Goal: Communication & Community: Answer question/provide support

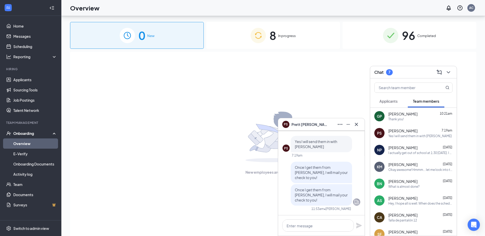
scroll to position [23, 0]
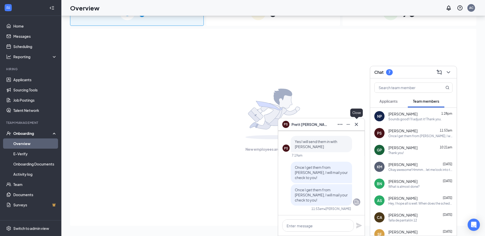
click at [358, 123] on icon "Cross" at bounding box center [356, 124] width 3 height 3
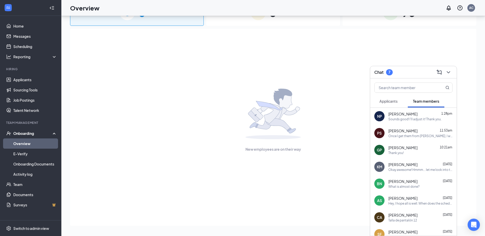
click at [396, 122] on div "NP [PERSON_NAME] 1:28pm Sounds good! I'll adjust it! Thank you." at bounding box center [414, 116] width 86 height 17
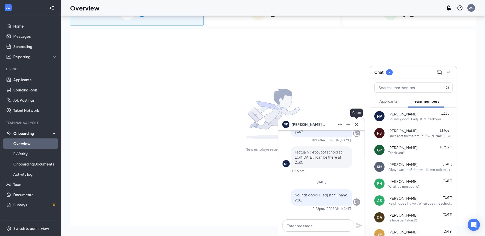
click at [361, 125] on button at bounding box center [357, 125] width 8 height 8
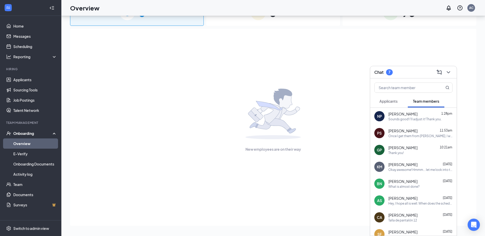
click at [432, 134] on div "Once I get them from [PERSON_NAME], I will mail your check to you!" at bounding box center [421, 136] width 64 height 4
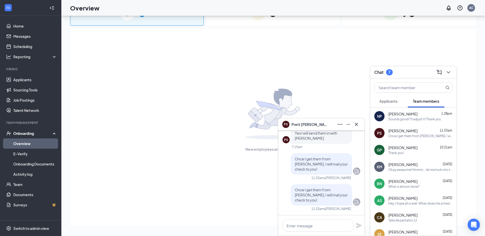
drag, startPoint x: 356, startPoint y: 124, endPoint x: 364, endPoint y: 120, distance: 9.2
click at [356, 124] on icon "Cross" at bounding box center [356, 124] width 3 height 3
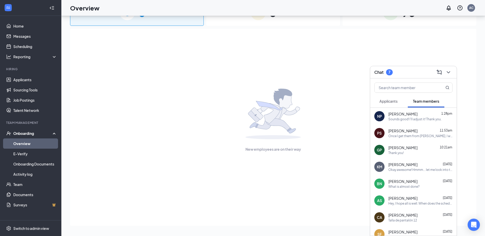
click at [450, 74] on icon "ChevronDown" at bounding box center [449, 72] width 6 height 6
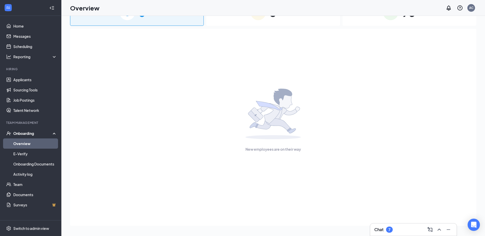
scroll to position [0, 0]
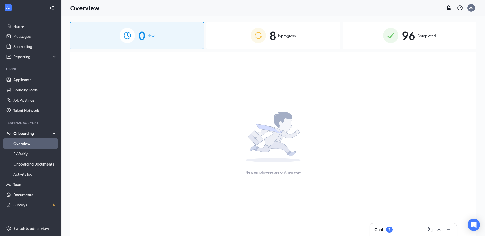
click at [284, 34] on span "In progress" at bounding box center [287, 35] width 18 height 5
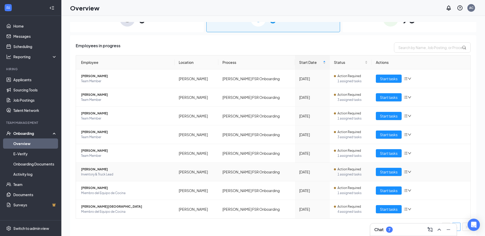
scroll to position [17, 0]
click at [107, 207] on span "[PERSON_NAME][GEOGRAPHIC_DATA]" at bounding box center [126, 206] width 90 height 5
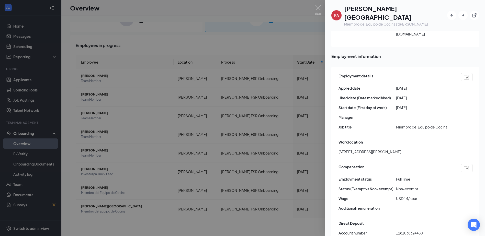
scroll to position [282, 0]
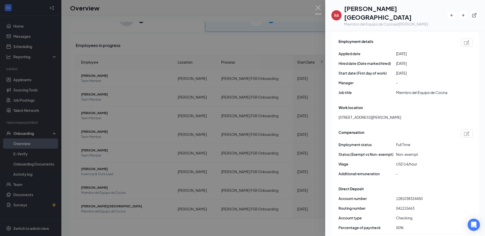
click at [300, 48] on div at bounding box center [242, 118] width 485 height 236
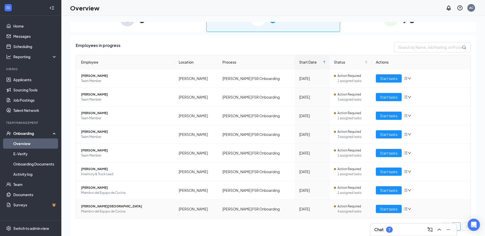
click at [103, 206] on span "[PERSON_NAME][GEOGRAPHIC_DATA]" at bounding box center [126, 206] width 90 height 5
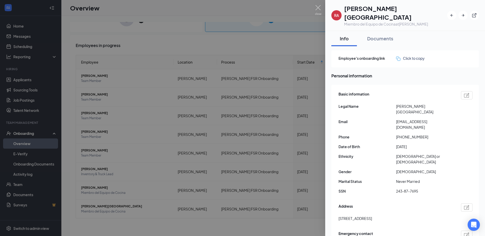
click at [310, 47] on div at bounding box center [242, 118] width 485 height 236
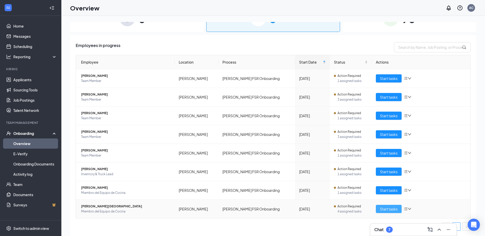
click at [393, 208] on span "Start tasks" at bounding box center [389, 210] width 18 height 6
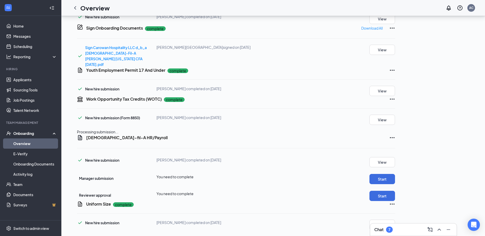
scroll to position [335, 0]
click at [395, 220] on button "View" at bounding box center [383, 225] width 26 height 10
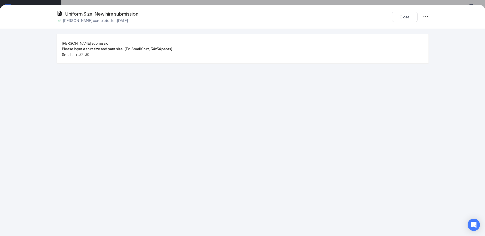
drag, startPoint x: 301, startPoint y: 136, endPoint x: 285, endPoint y: 130, distance: 17.6
click at [285, 130] on div "[PERSON_NAME] submission Please input a shirt size and pant size. (Ex. Small Sh…" at bounding box center [242, 133] width 485 height 208
drag, startPoint x: 404, startPoint y: 13, endPoint x: 403, endPoint y: 8, distance: 4.7
click at [403, 13] on button "Close" at bounding box center [405, 17] width 26 height 10
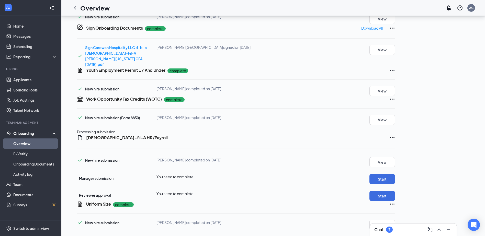
click at [74, 9] on icon "ChevronLeft" at bounding box center [75, 8] width 6 height 6
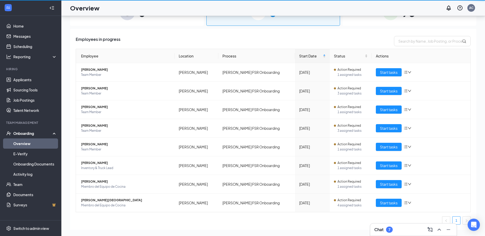
scroll to position [23, 0]
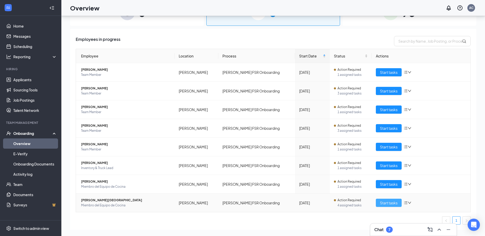
click at [380, 205] on span "Start tasks" at bounding box center [389, 203] width 18 height 6
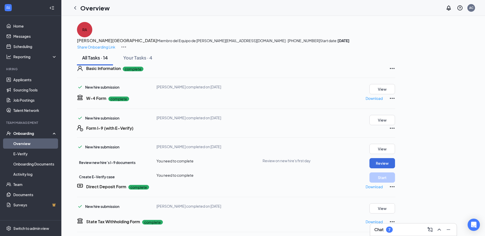
click at [401, 234] on div "Chat 7" at bounding box center [414, 230] width 78 height 8
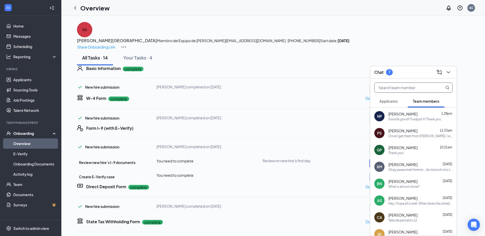
click at [398, 91] on input "text" at bounding box center [405, 88] width 61 height 10
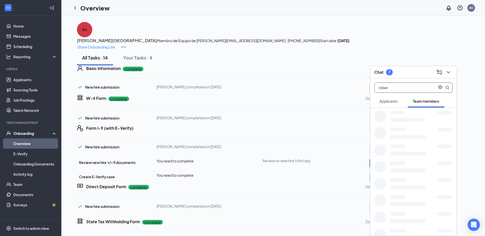
type input "[PERSON_NAME]"
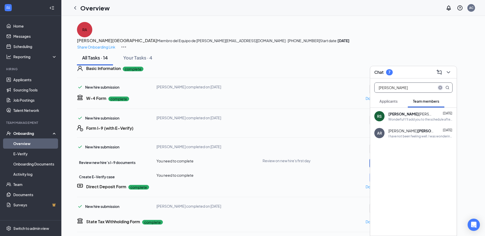
click at [441, 88] on icon "close-circle" at bounding box center [441, 88] width 4 height 4
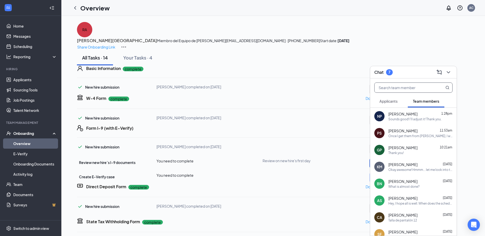
click at [431, 93] on span at bounding box center [414, 88] width 78 height 10
click at [430, 89] on input "text" at bounding box center [405, 88] width 61 height 10
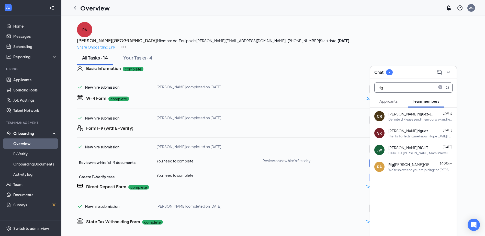
type input "rig"
click at [415, 171] on div "We're so excited you are joining the [PERSON_NAME] [DEMOGRAPHIC_DATA]-fil-Ateam…" at bounding box center [421, 170] width 64 height 4
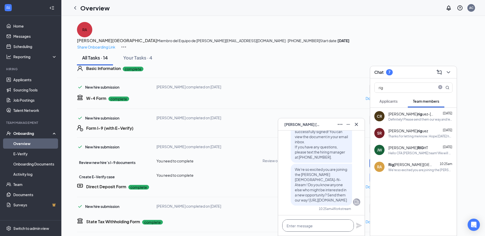
click at [312, 228] on textarea at bounding box center [319, 226] width 72 height 12
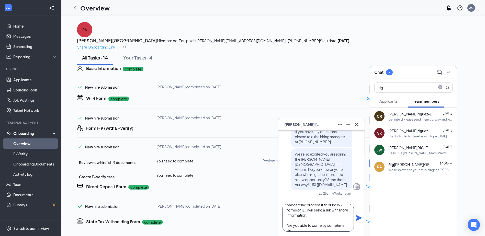
scroll to position [26, 0]
type textarea "Hi [PERSON_NAME]! Thanks so much for getting your paperwork done so quickly. Th…"
click at [361, 218] on icon "Plane" at bounding box center [359, 218] width 6 height 6
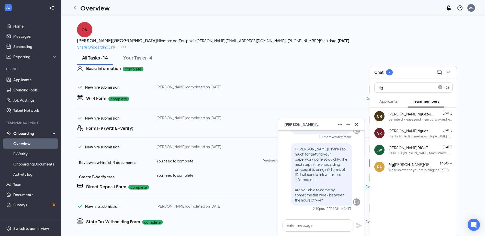
scroll to position [0, 0]
click at [358, 127] on icon "Cross" at bounding box center [357, 125] width 6 height 6
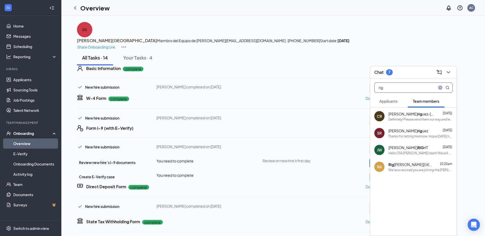
click at [441, 86] on icon "close-circle" at bounding box center [441, 88] width 4 height 4
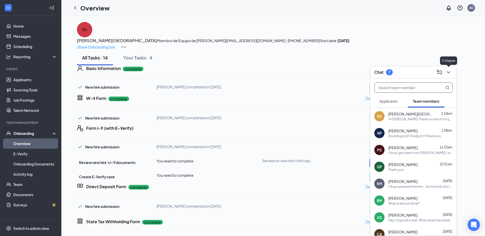
click at [447, 72] on icon "ChevronDown" at bounding box center [449, 72] width 6 height 6
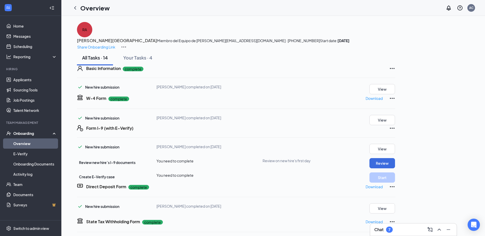
click at [385, 234] on div "Chat 7" at bounding box center [414, 230] width 86 height 12
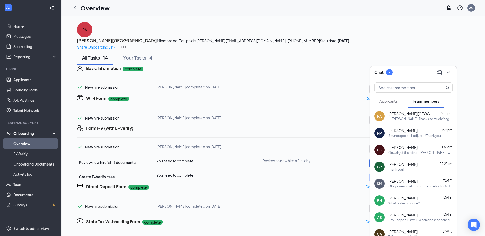
click at [426, 114] on span "[PERSON_NAME][GEOGRAPHIC_DATA]" at bounding box center [412, 114] width 46 height 5
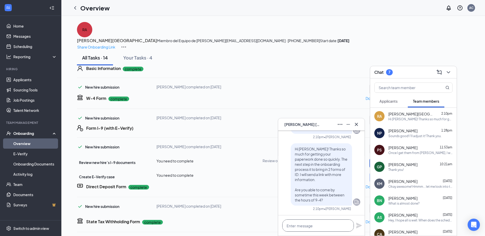
paste textarea "[URL][DOMAIN_NAME]"
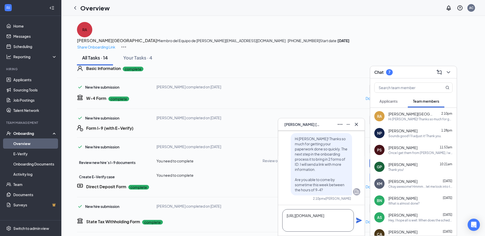
type textarea "[URL][DOMAIN_NAME]"
click at [359, 220] on icon "Plane" at bounding box center [359, 221] width 6 height 6
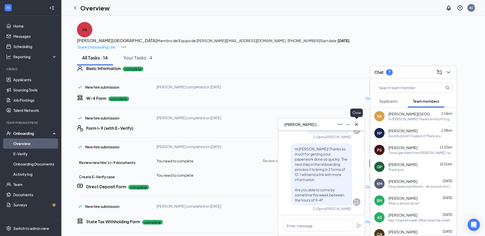
click at [357, 124] on icon "Cross" at bounding box center [357, 125] width 6 height 6
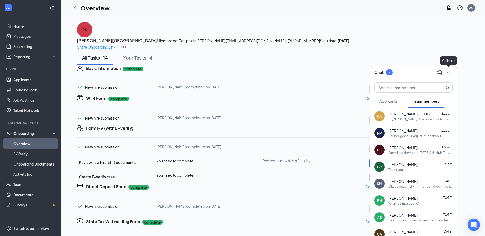
click at [450, 74] on icon "ChevronDown" at bounding box center [449, 72] width 6 height 6
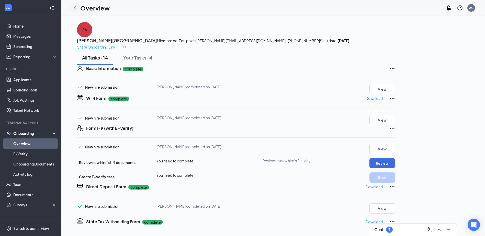
click at [73, 10] on icon "ChevronLeft" at bounding box center [75, 8] width 6 height 6
